Goal: Transaction & Acquisition: Purchase product/service

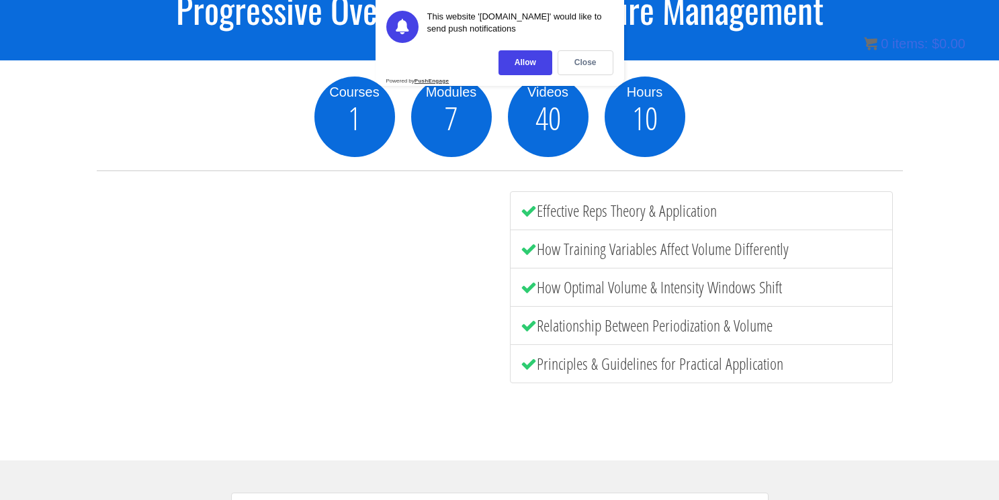
scroll to position [134, 0]
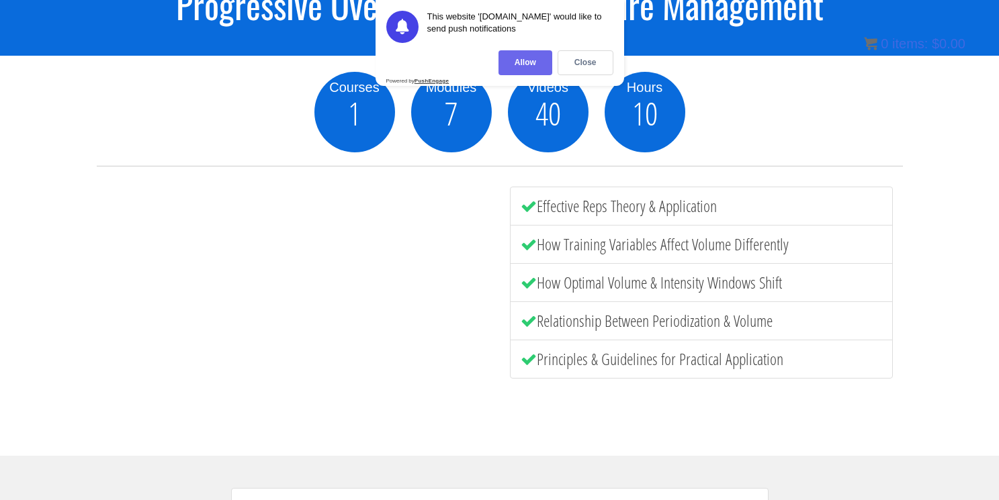
click at [530, 66] on div "Allow" at bounding box center [525, 62] width 54 height 25
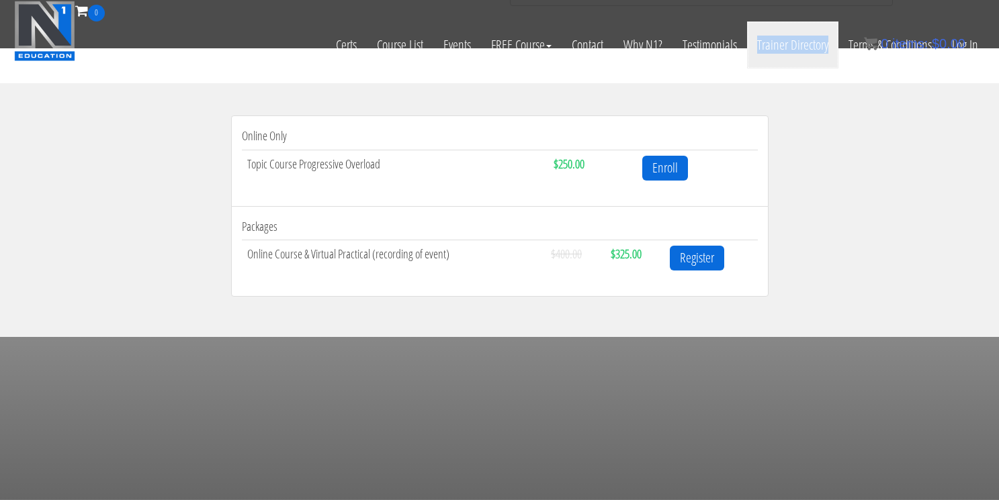
scroll to position [425, 0]
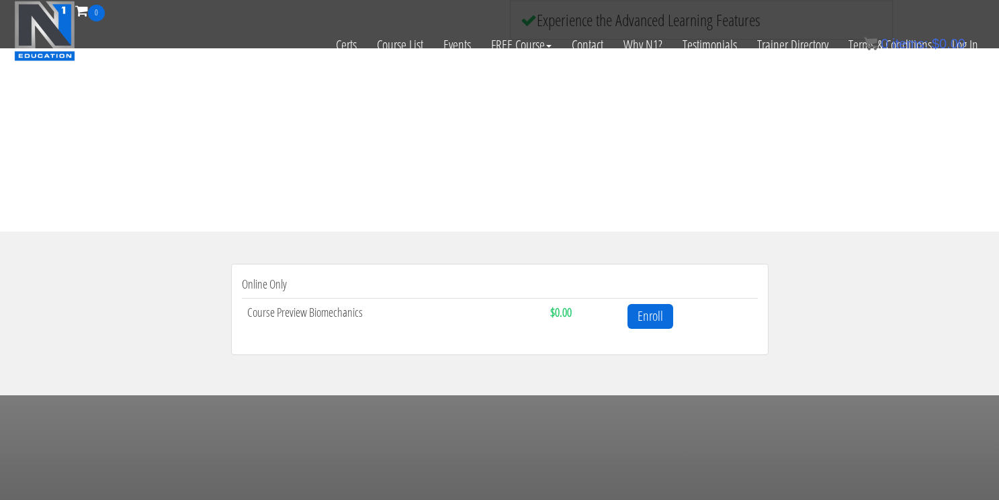
scroll to position [274, 0]
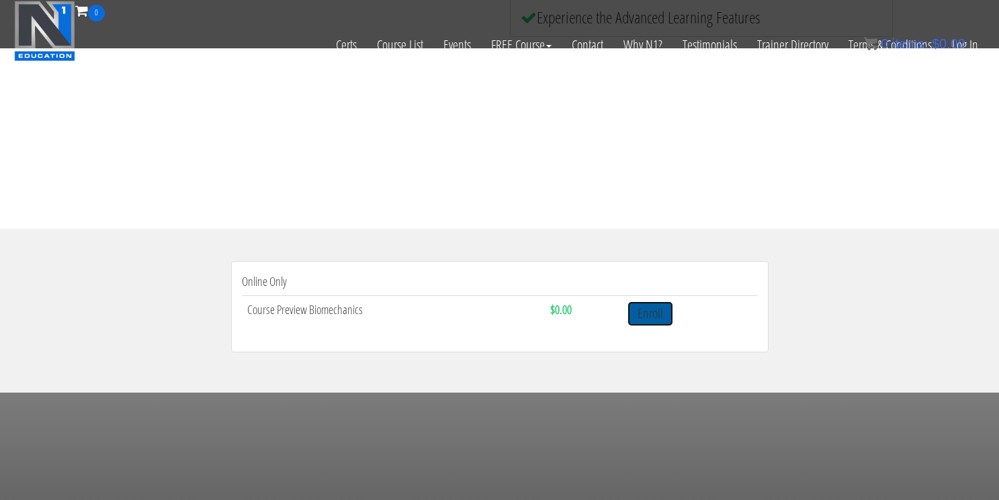
click at [646, 309] on link "Enroll" at bounding box center [650, 314] width 46 height 25
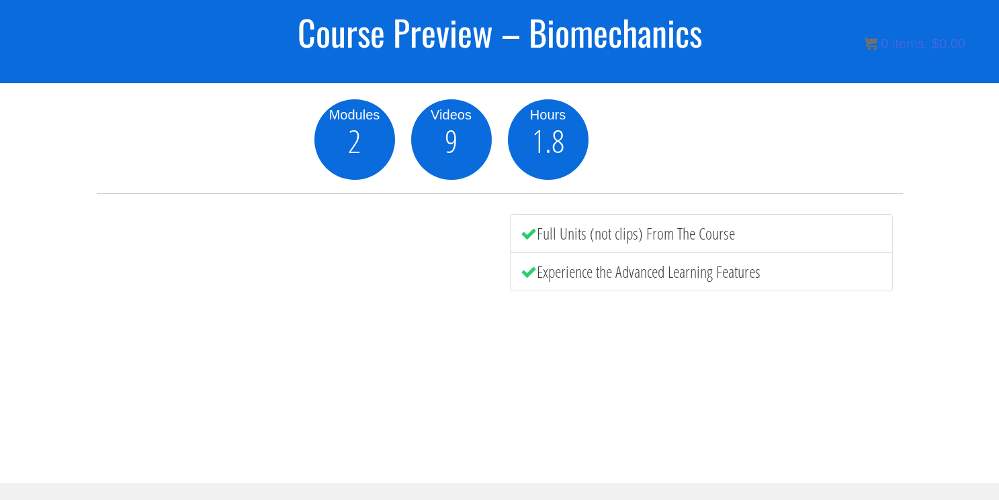
scroll to position [108, 0]
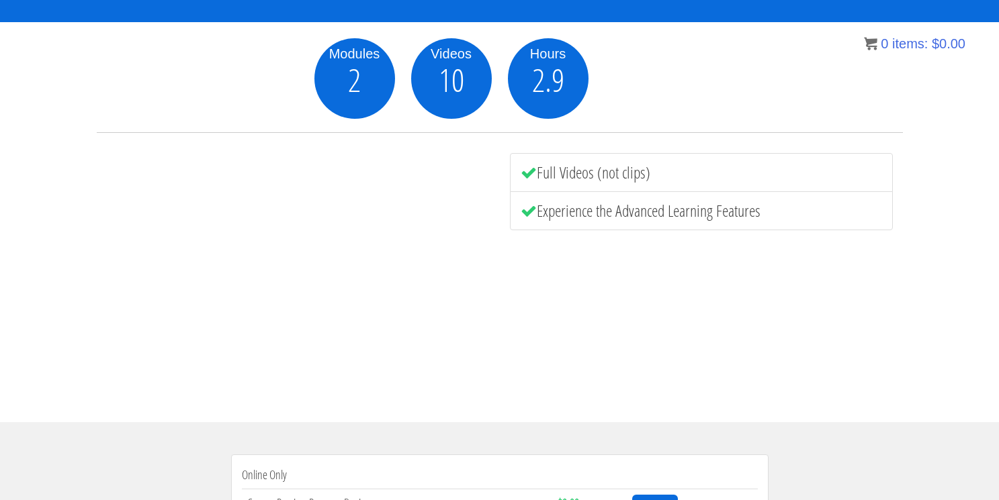
click at [671, 188] on li "Full Videos (not clips)" at bounding box center [701, 172] width 383 height 39
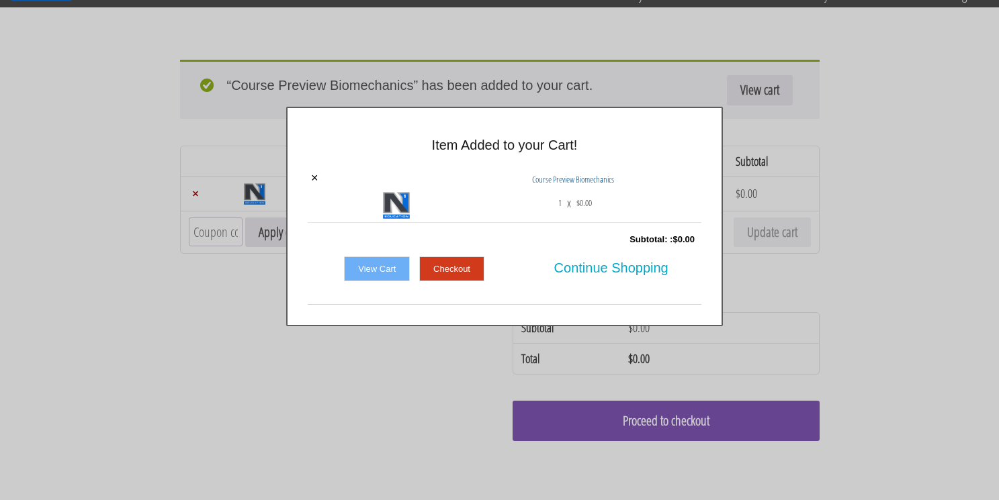
scroll to position [69, 0]
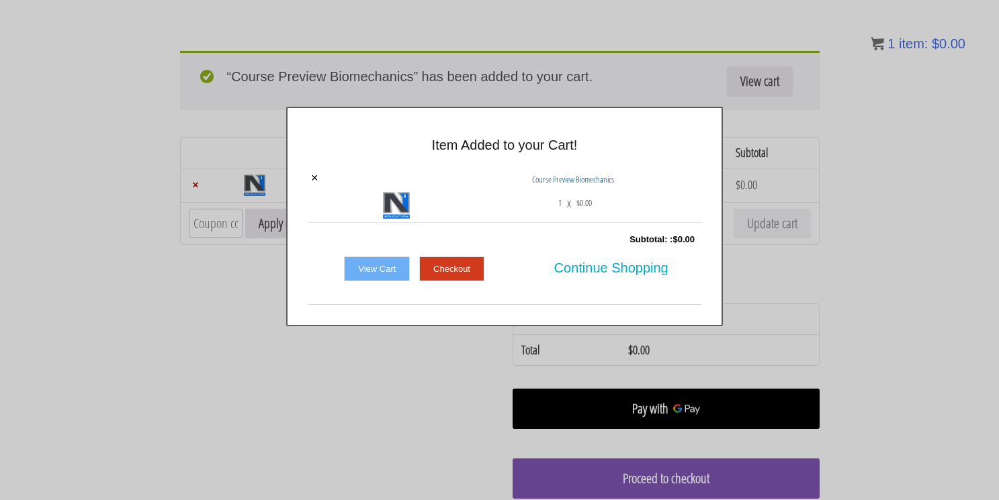
click at [373, 272] on link "View Cart" at bounding box center [377, 270] width 66 height 26
